Goal: Navigation & Orientation: Understand site structure

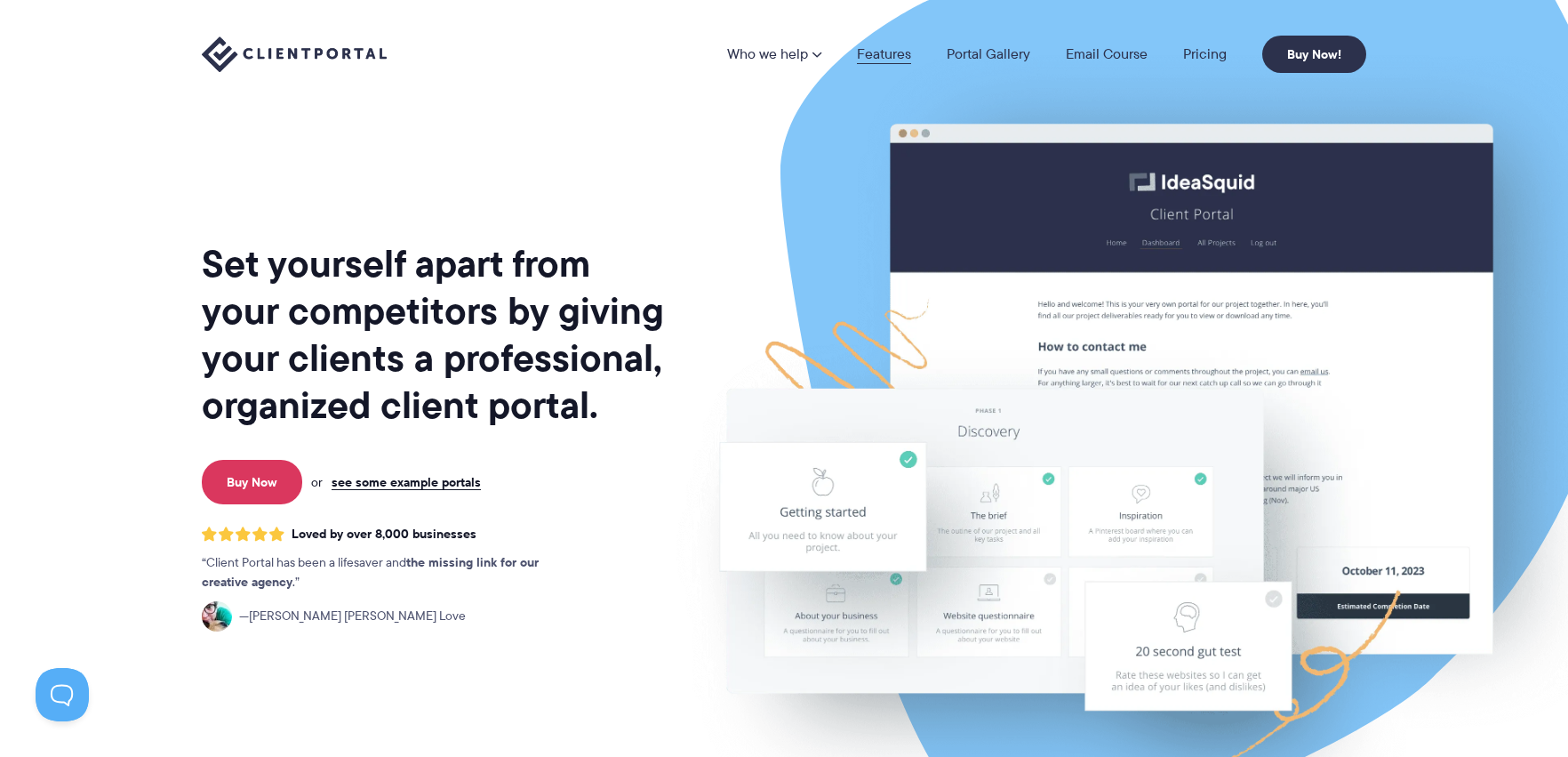
click at [892, 60] on link "Features" at bounding box center [884, 54] width 55 height 14
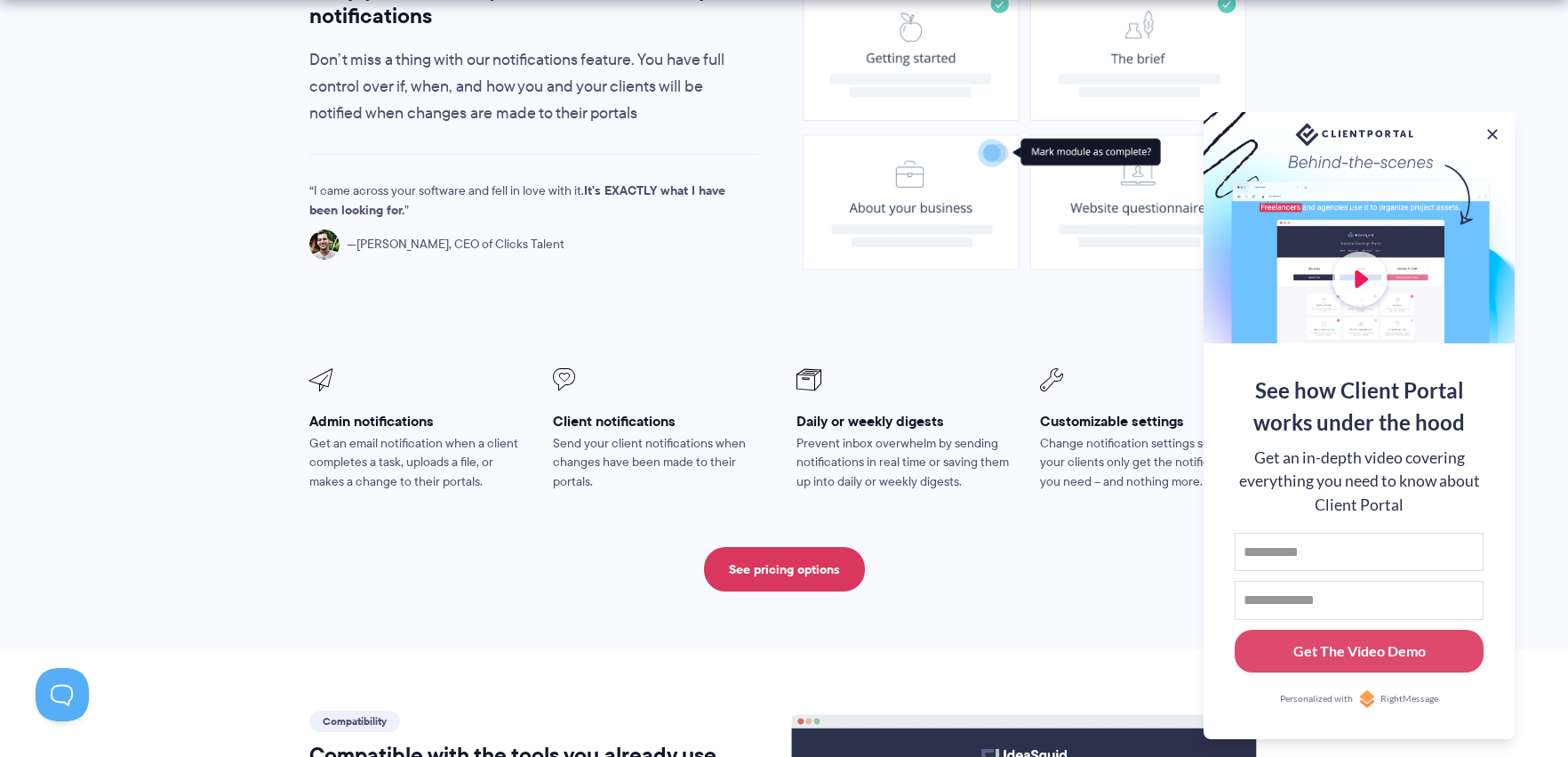
scroll to position [1426, 0]
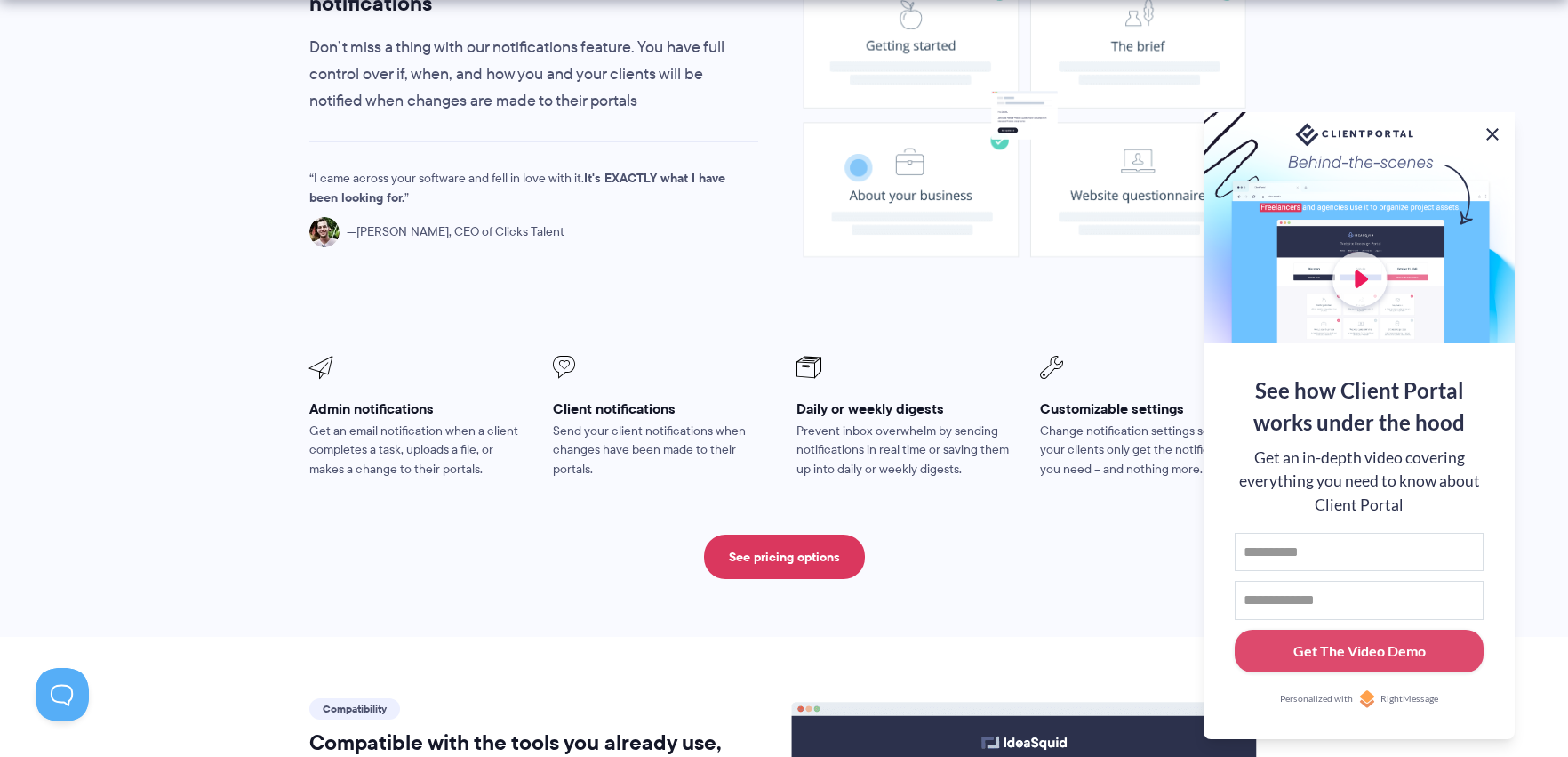
click at [1492, 132] on button at bounding box center [1492, 134] width 21 height 21
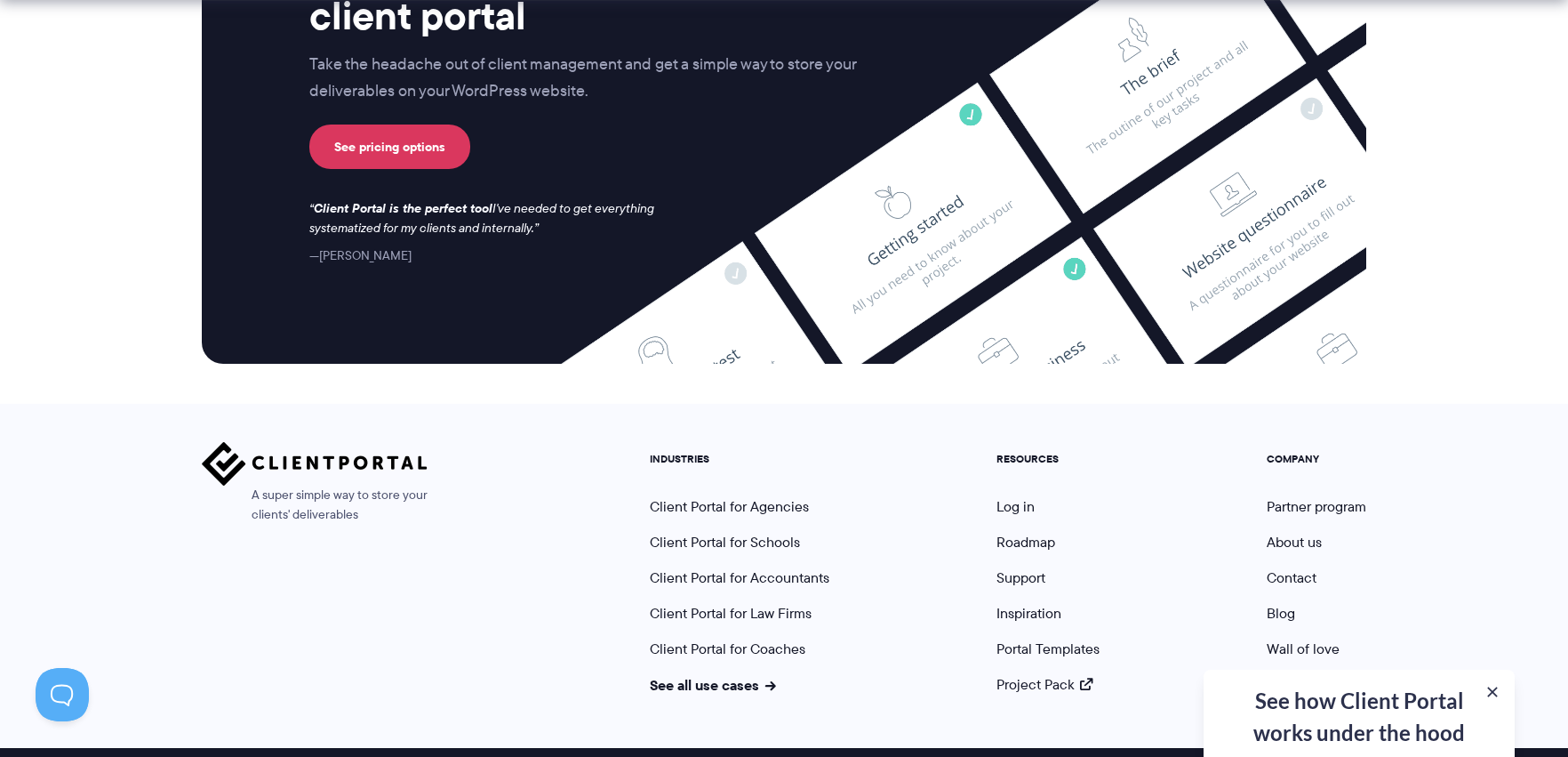
scroll to position [4745, 0]
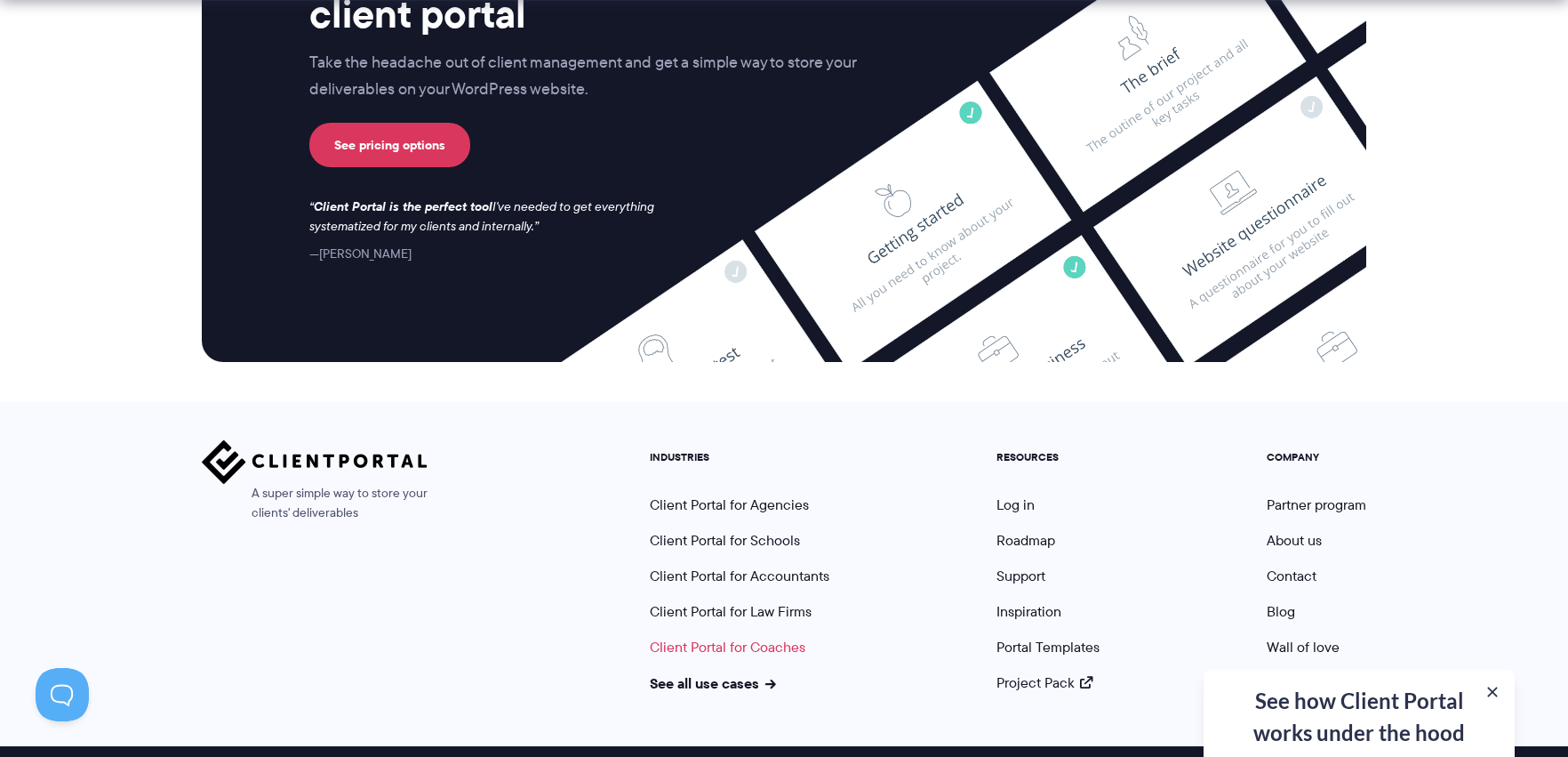
click at [674, 636] on link "Client Portal for Coaches" at bounding box center [727, 646] width 156 height 20
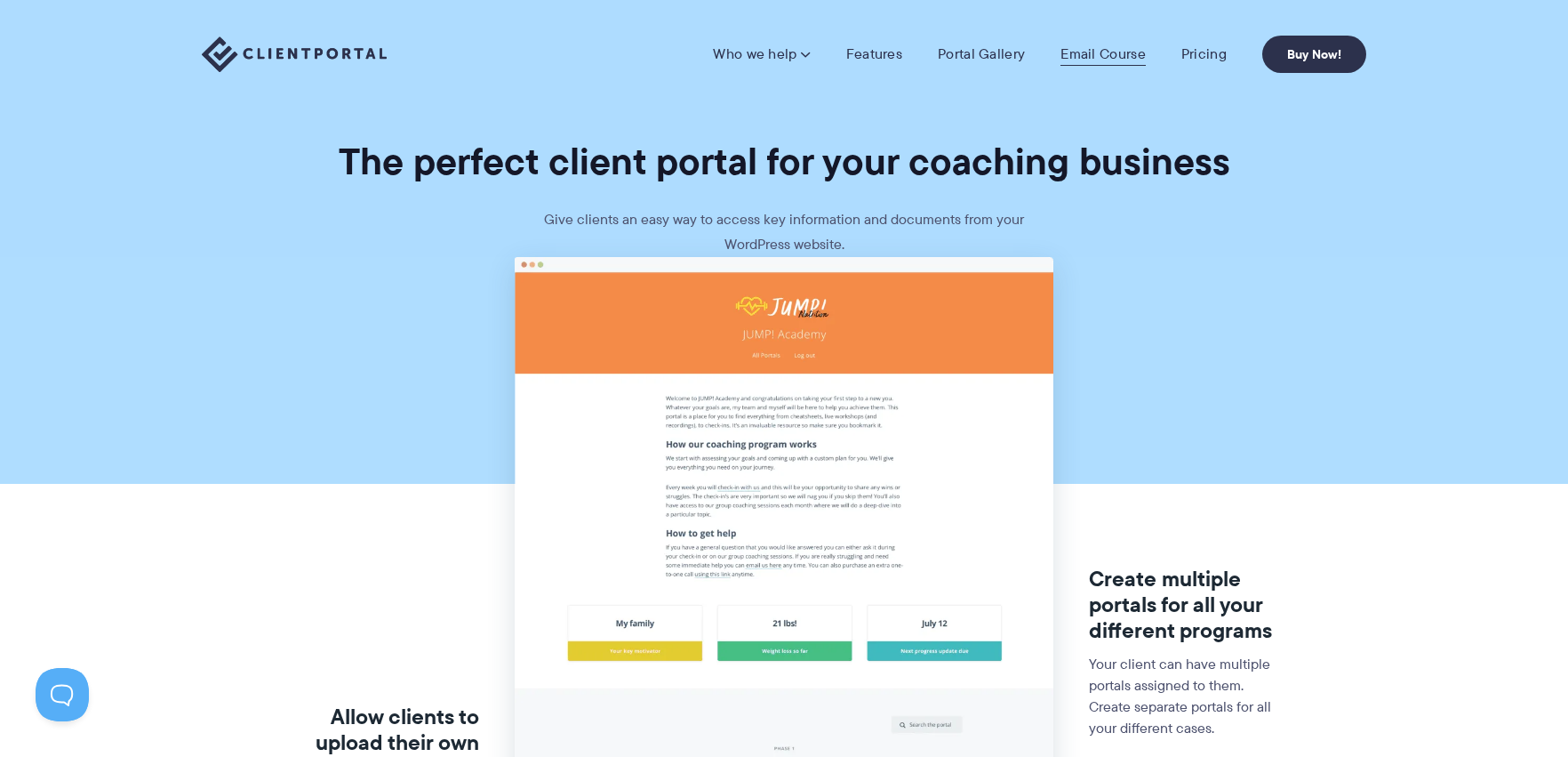
click at [1096, 57] on link "Email Course" at bounding box center [1103, 54] width 85 height 18
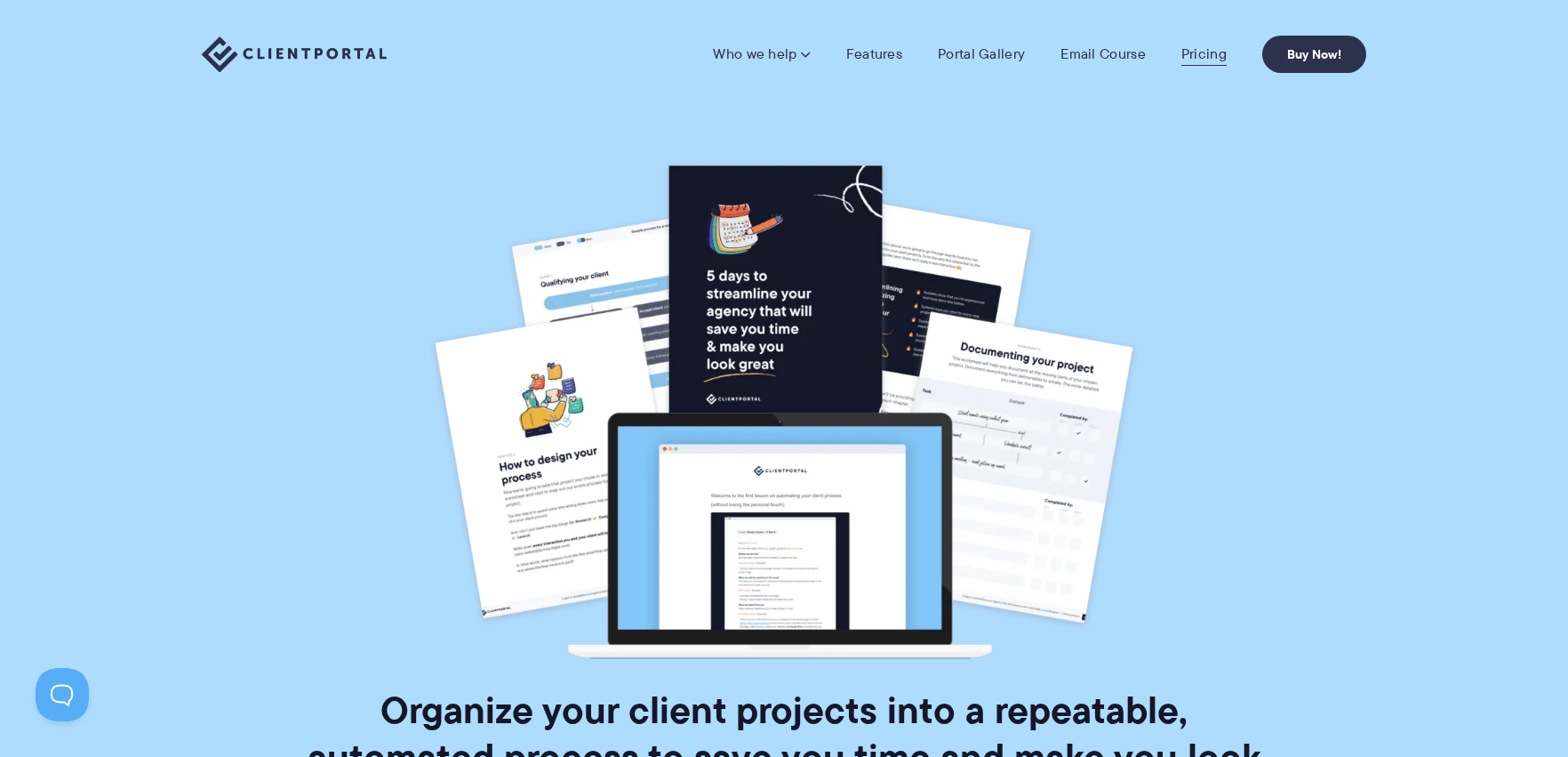
click at [1209, 56] on link "Pricing" at bounding box center [1204, 54] width 45 height 18
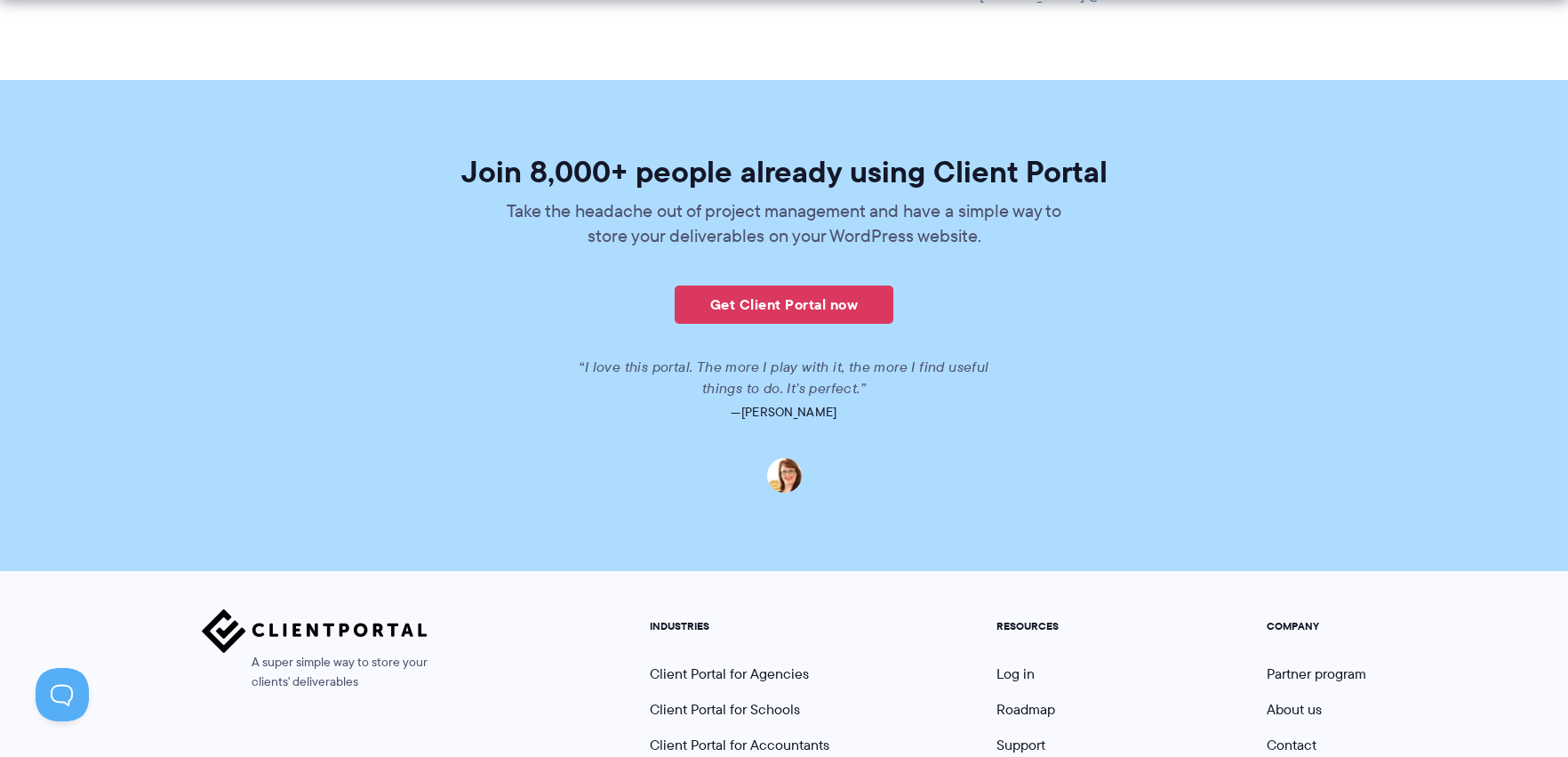
scroll to position [4415, 0]
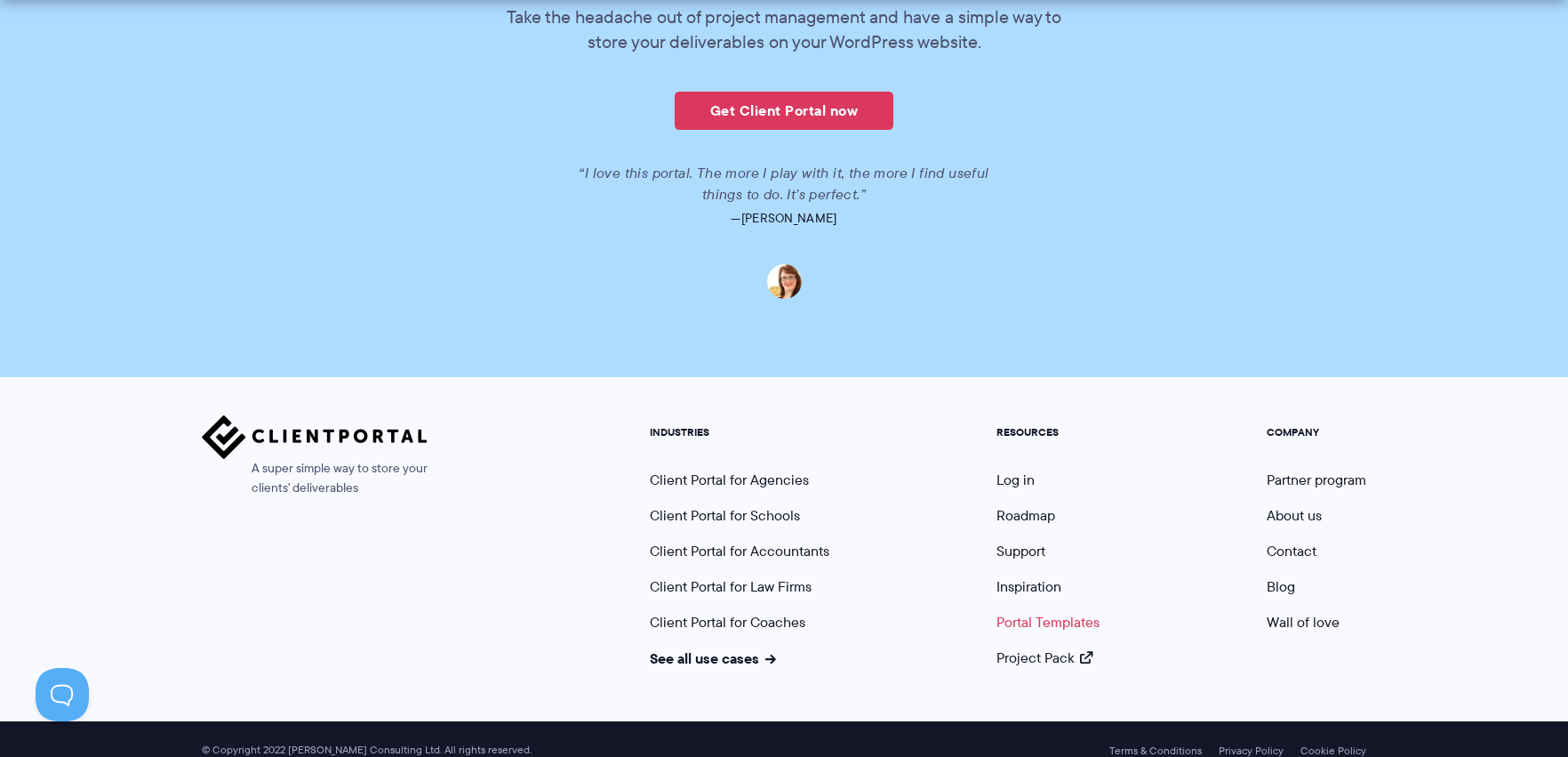
click at [1059, 612] on link "Portal Templates" at bounding box center [1049, 621] width 103 height 20
